Goal: Task Accomplishment & Management: Manage account settings

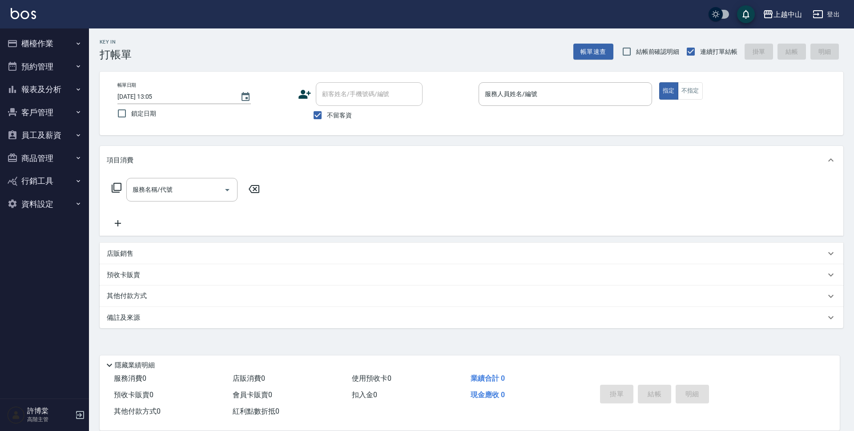
click at [49, 42] on button "櫃檯作業" at bounding box center [45, 43] width 82 height 23
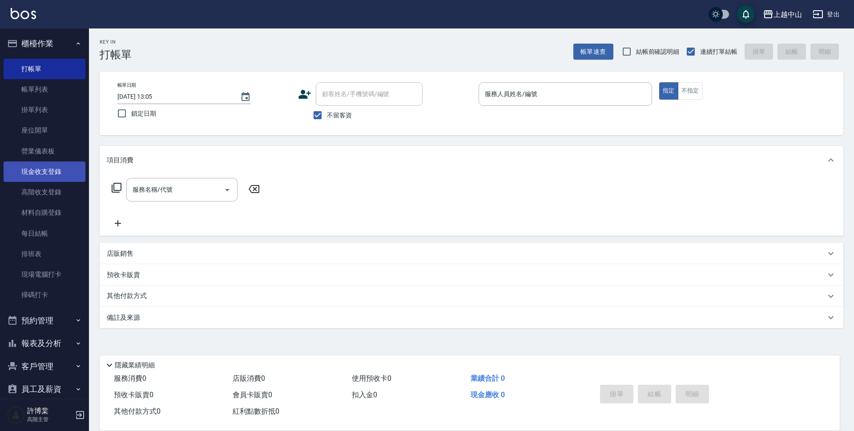
click at [65, 177] on link "現金收支登錄" at bounding box center [45, 171] width 82 height 20
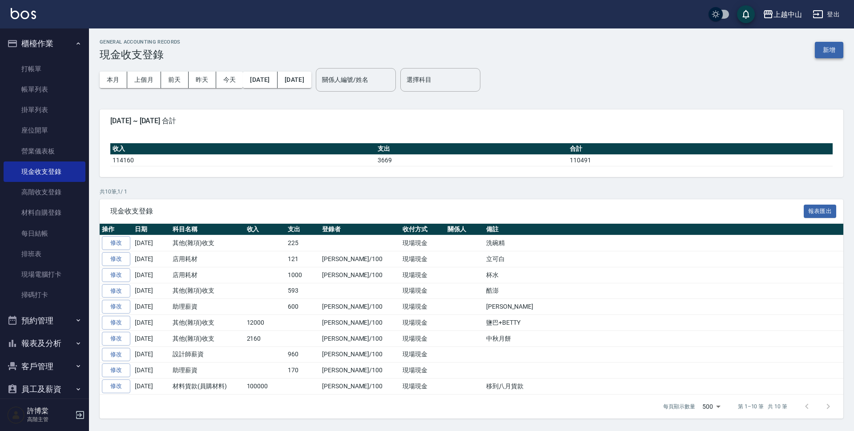
click at [836, 47] on button "新增" at bounding box center [829, 50] width 28 height 16
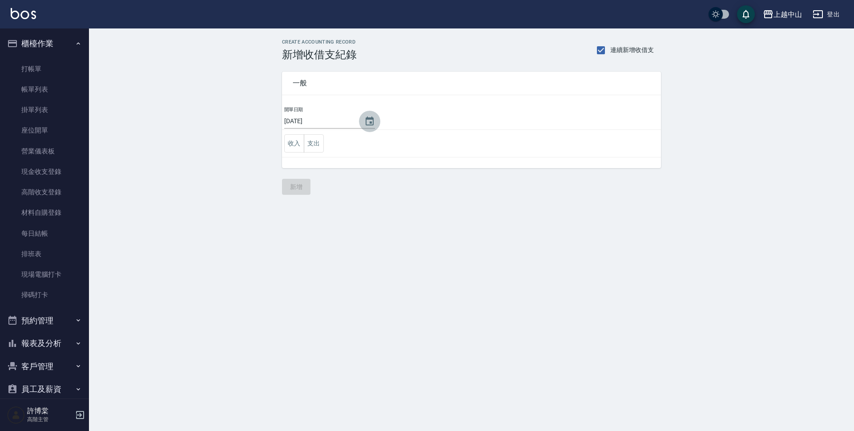
click at [370, 123] on icon "Choose date, selected date is 2025-08-21" at bounding box center [370, 121] width 8 height 9
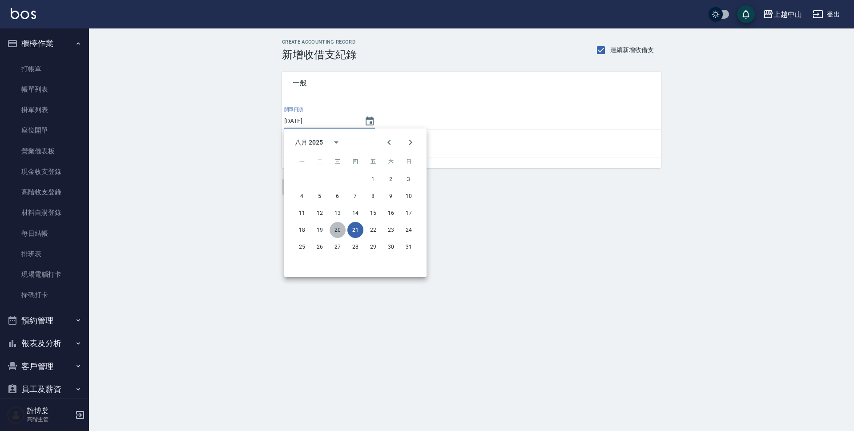
click at [342, 227] on button "20" at bounding box center [338, 230] width 16 height 16
type input "[DATE]"
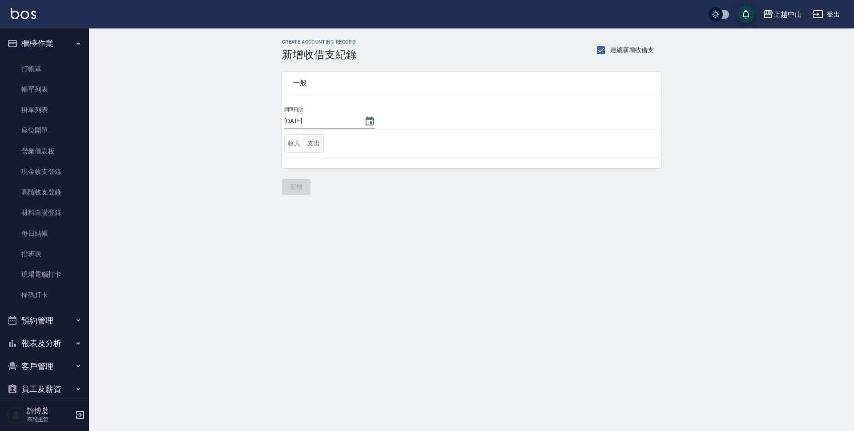
click at [313, 145] on button "支出" at bounding box center [314, 143] width 20 height 18
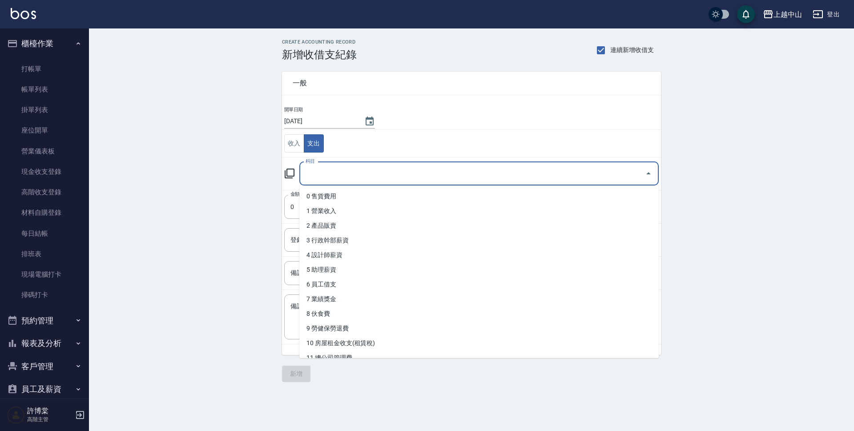
click at [370, 172] on input "科目" at bounding box center [472, 174] width 338 height 16
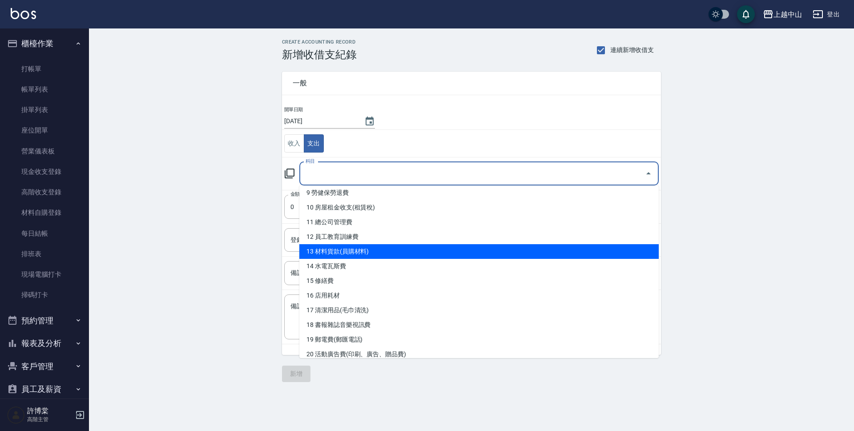
click at [519, 249] on li "13 材料貨款(員購材料)" at bounding box center [478, 251] width 359 height 15
type input "13 材料貨款(員購材料)"
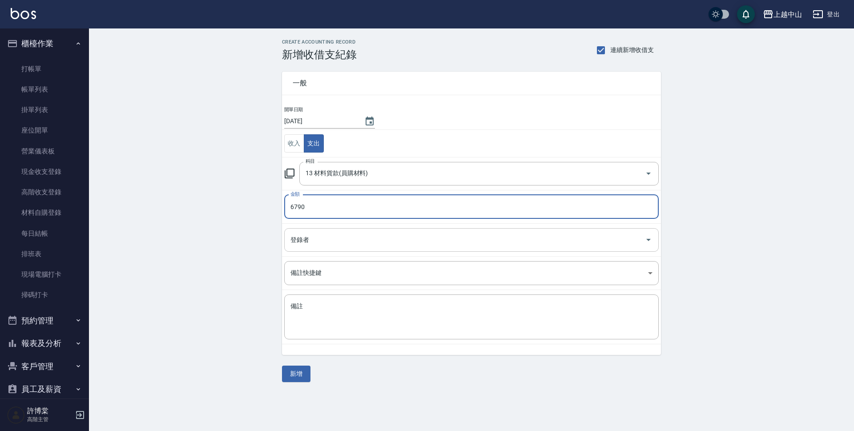
click at [383, 248] on div "登錄者" at bounding box center [471, 240] width 374 height 24
type input "6790"
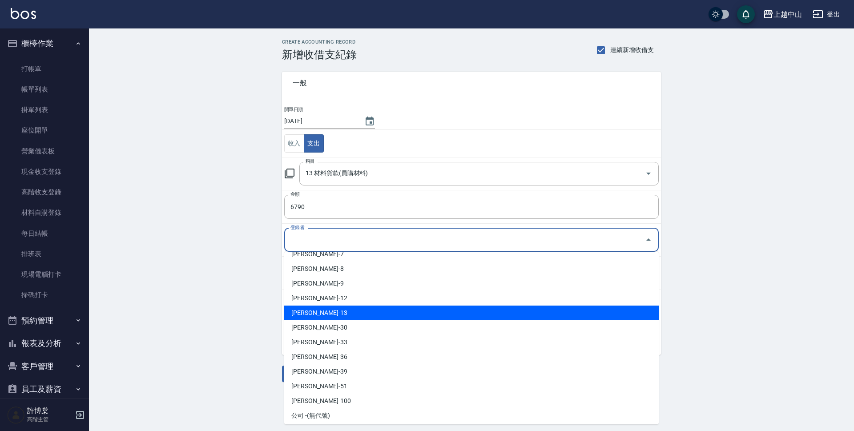
scroll to position [99, 0]
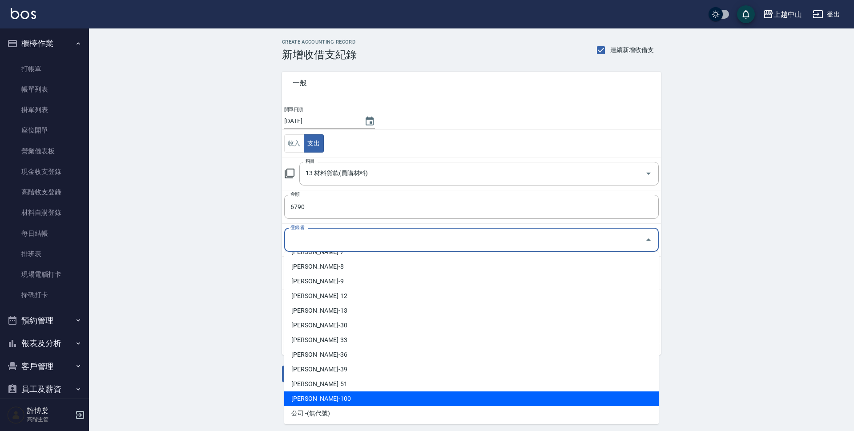
click at [367, 398] on li "[PERSON_NAME]-100" at bounding box center [471, 398] width 374 height 15
type input "[PERSON_NAME]-100"
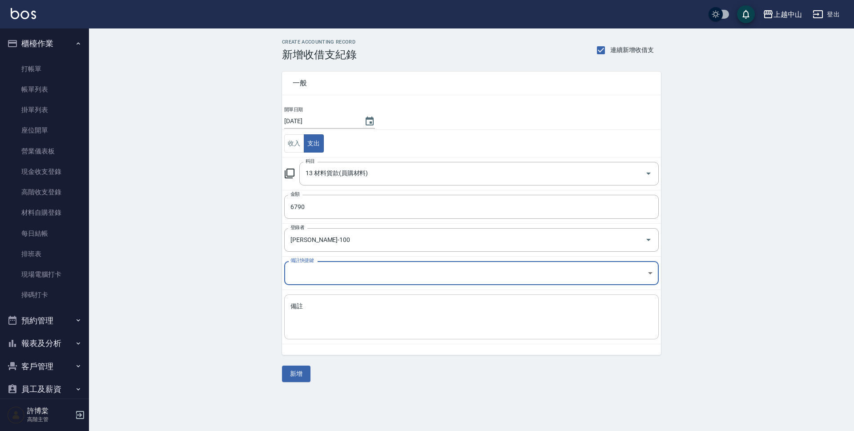
click at [353, 318] on textarea "備註" at bounding box center [471, 317] width 362 height 30
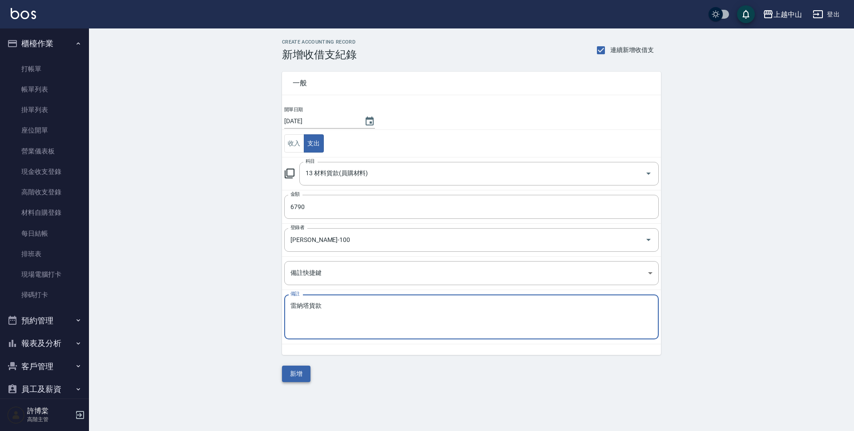
type textarea "雷納塔貨款"
click at [306, 373] on button "新增" at bounding box center [296, 374] width 28 height 16
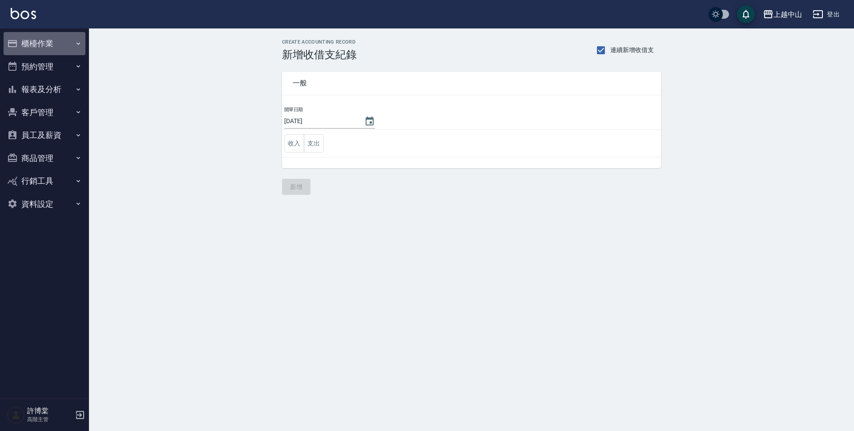
click at [43, 41] on button "櫃檯作業" at bounding box center [45, 43] width 82 height 23
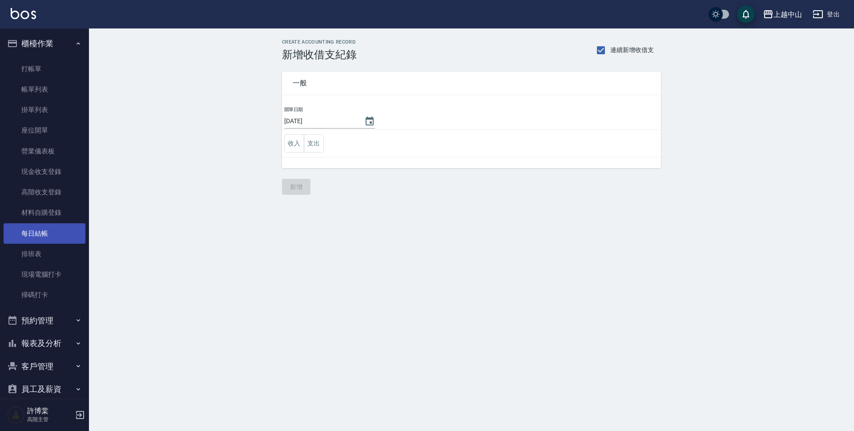
click at [46, 225] on link "每日結帳" at bounding box center [45, 233] width 82 height 20
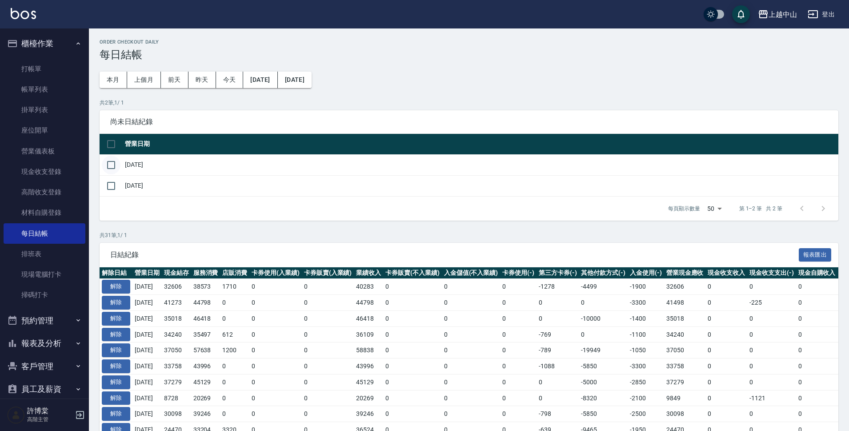
click at [116, 164] on input "checkbox" at bounding box center [111, 165] width 19 height 19
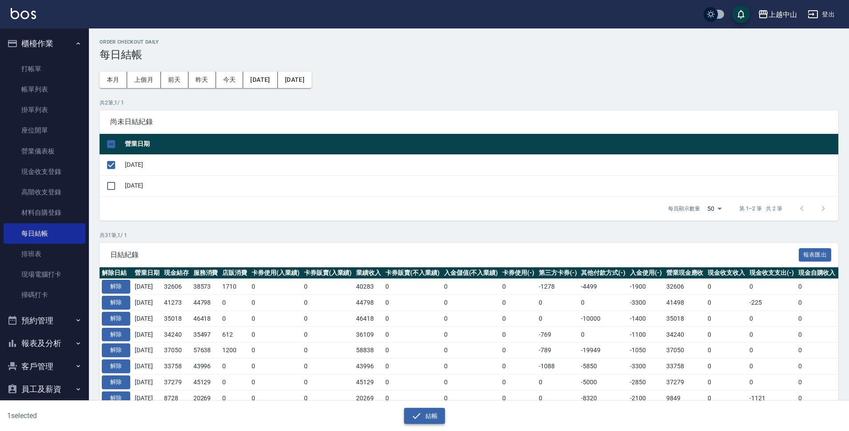
click at [421, 414] on icon "button" at bounding box center [416, 415] width 11 height 11
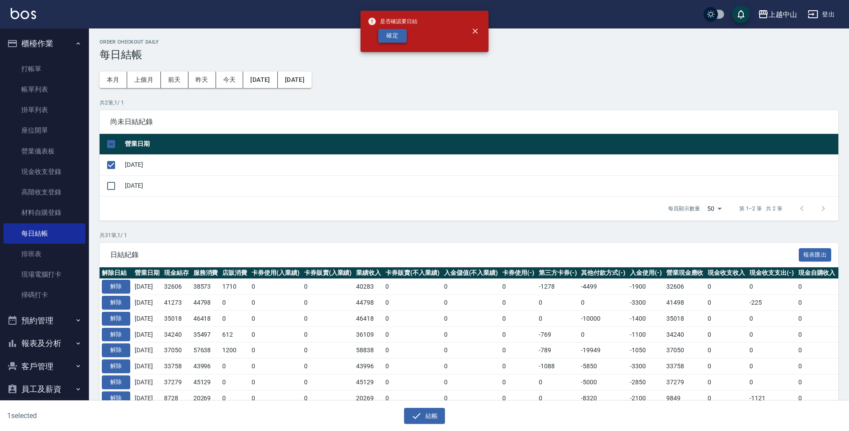
click at [390, 39] on button "確定" at bounding box center [392, 36] width 28 height 14
checkbox input "false"
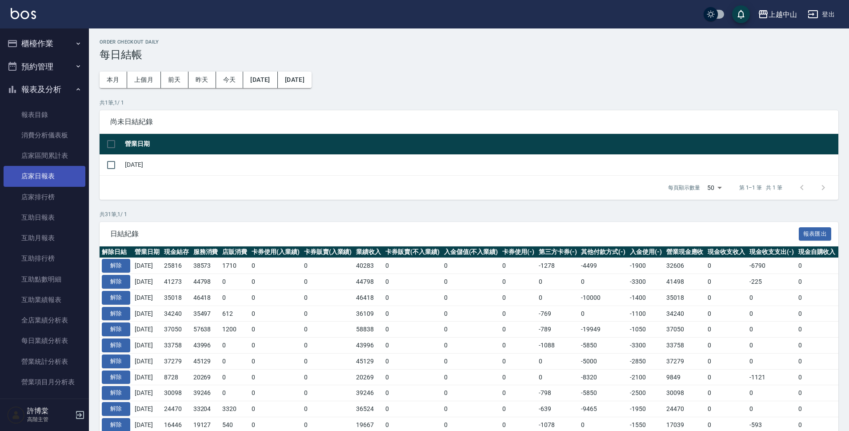
click at [43, 172] on link "店家日報表" at bounding box center [45, 176] width 82 height 20
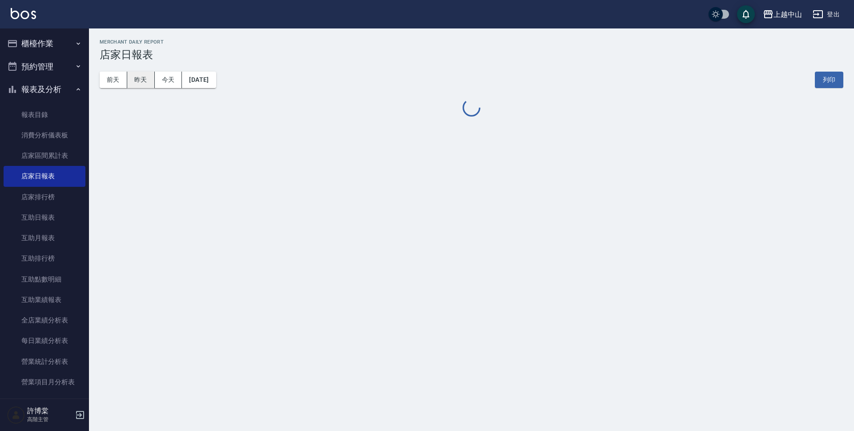
click at [137, 78] on button "昨天" at bounding box center [141, 80] width 28 height 16
click at [271, 181] on div "上越中山 [DATE] 店家日報表 列印時間： [DATE][PHONE_NUMBER]:06 Merchant Daily Report 店家日報表 前天 …" at bounding box center [427, 215] width 854 height 431
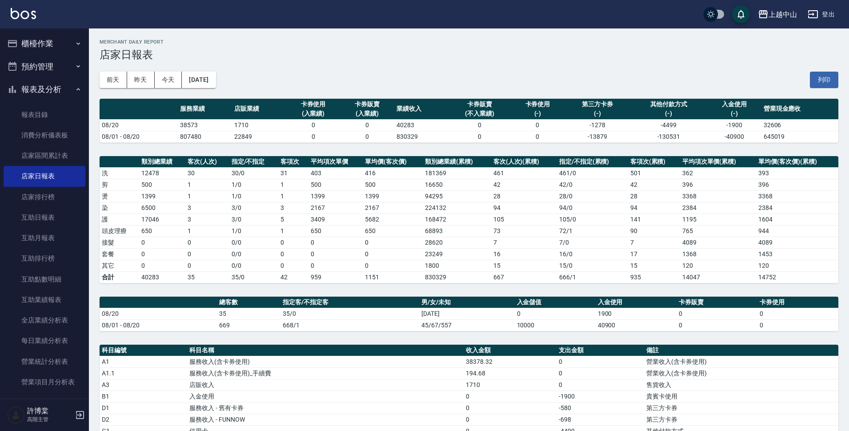
click at [274, 181] on td "1 / 0" at bounding box center [253, 185] width 49 height 12
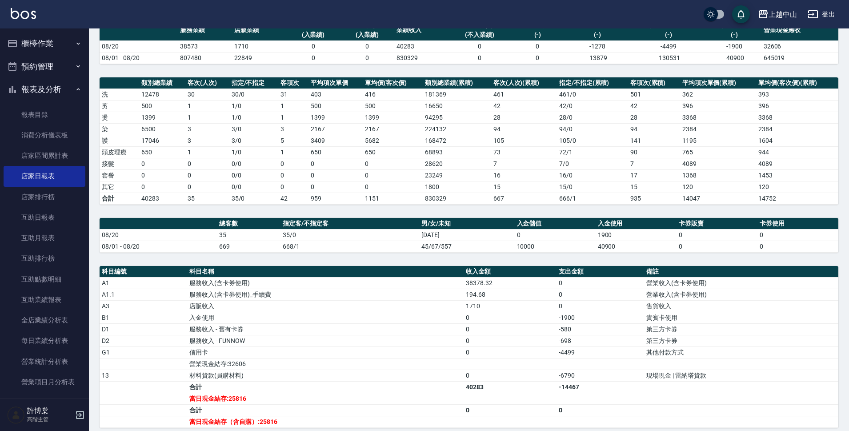
scroll to position [180, 0]
